Goal: Task Accomplishment & Management: Manage account settings

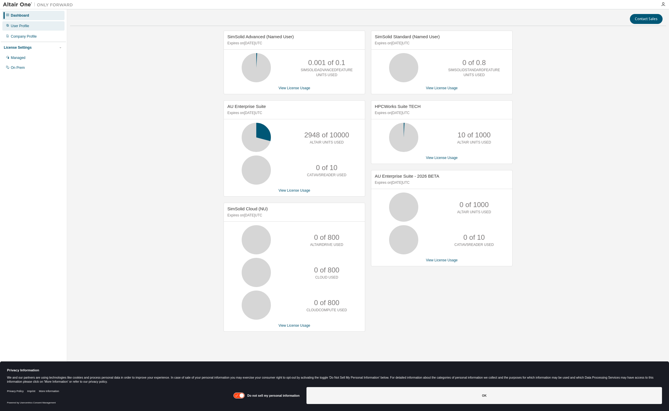
click at [30, 29] on div "User Profile" at bounding box center [33, 25] width 62 height 9
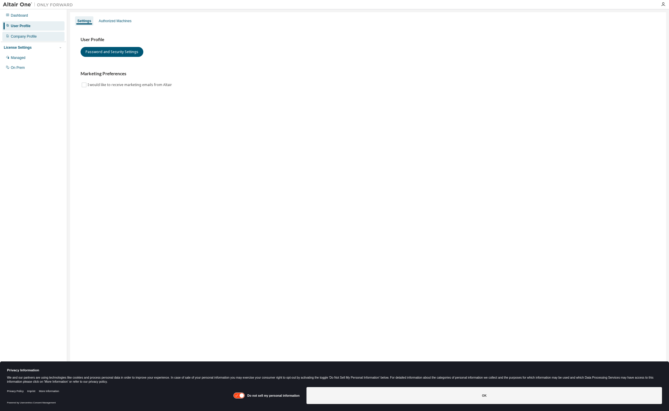
click at [25, 38] on div "Company Profile" at bounding box center [24, 36] width 26 height 5
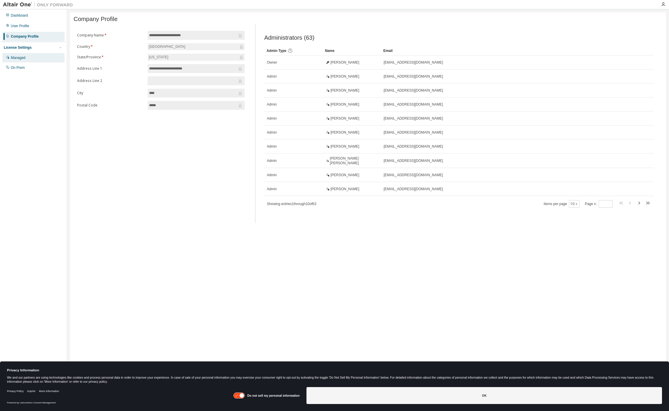
click at [25, 54] on div "Managed" at bounding box center [33, 57] width 62 height 9
